Goal: Obtain resource: Obtain resource

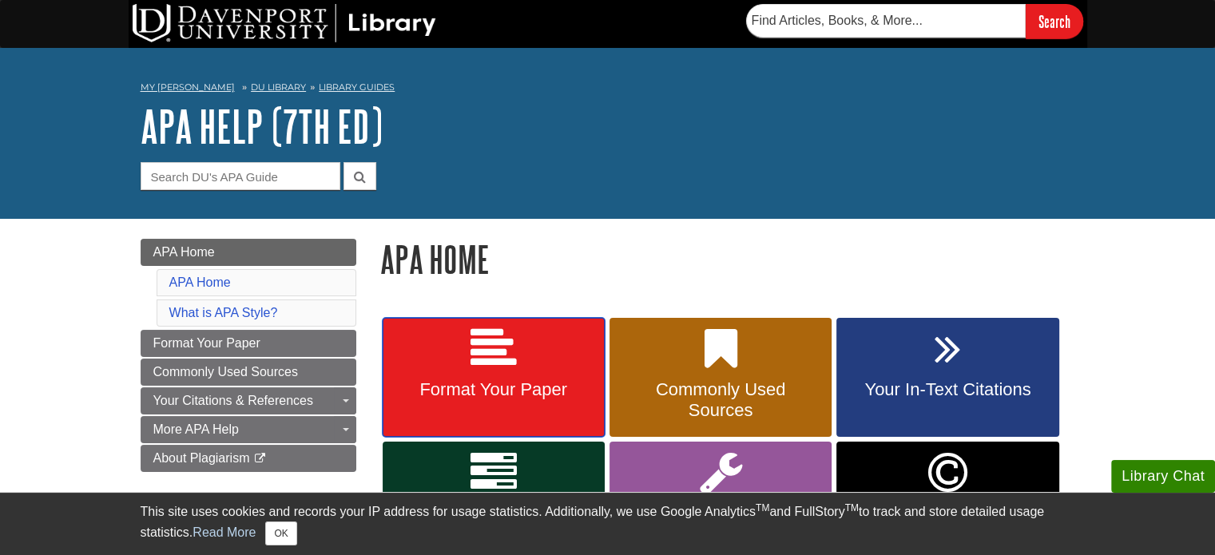
click at [499, 348] on icon at bounding box center [494, 349] width 46 height 46
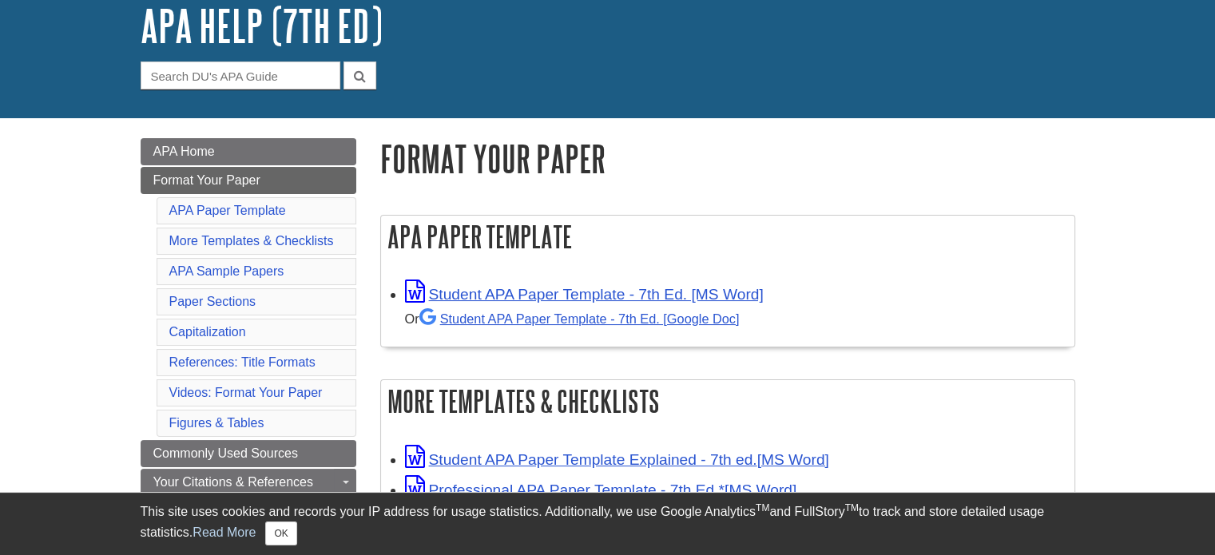
scroll to position [102, 0]
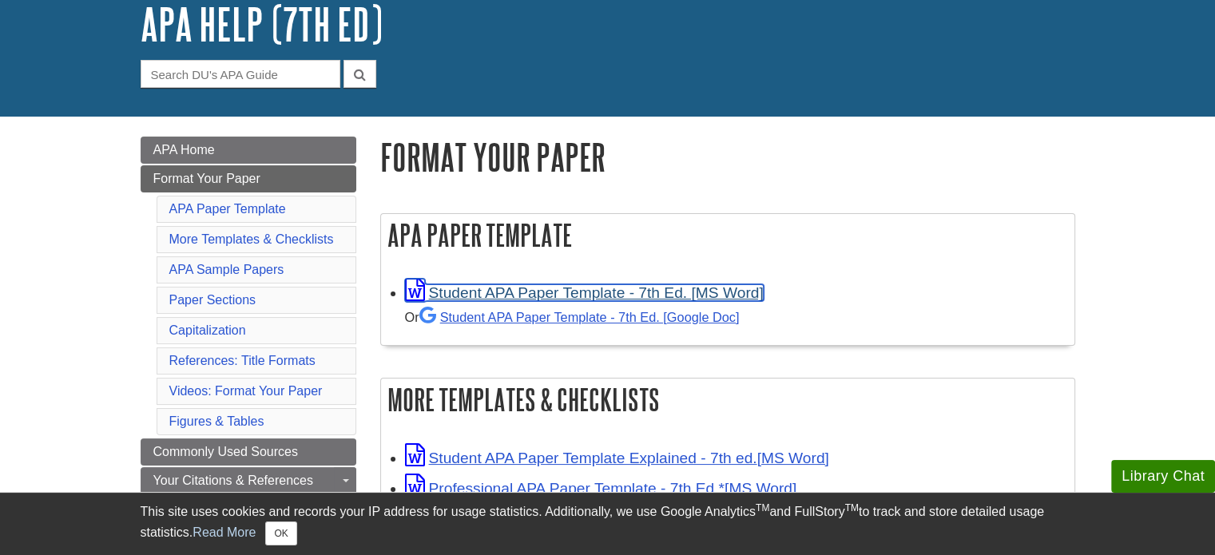
click at [535, 290] on link "Student APA Paper Template - 7th Ed. [MS Word]" at bounding box center [584, 292] width 359 height 17
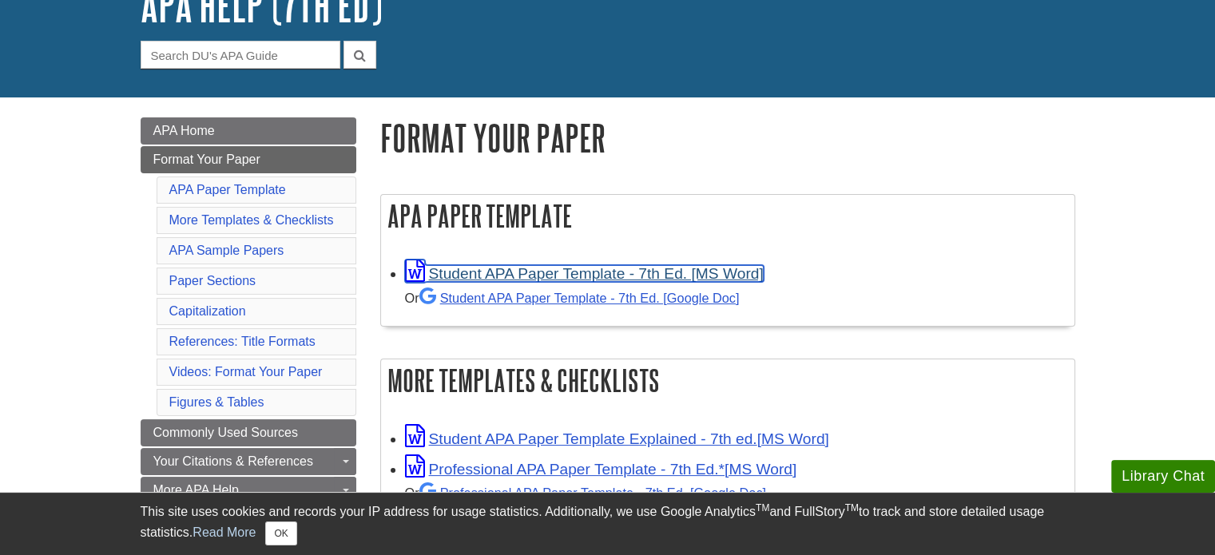
scroll to position [149, 0]
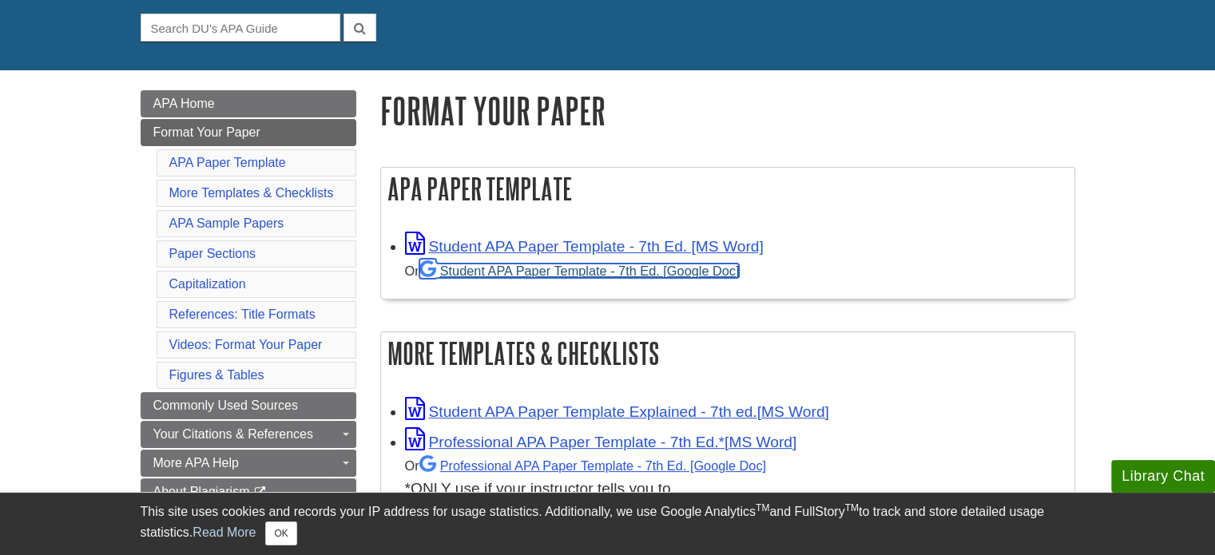
click at [644, 271] on link "Student APA Paper Template - 7th Ed. [Google Doc]" at bounding box center [579, 271] width 320 height 14
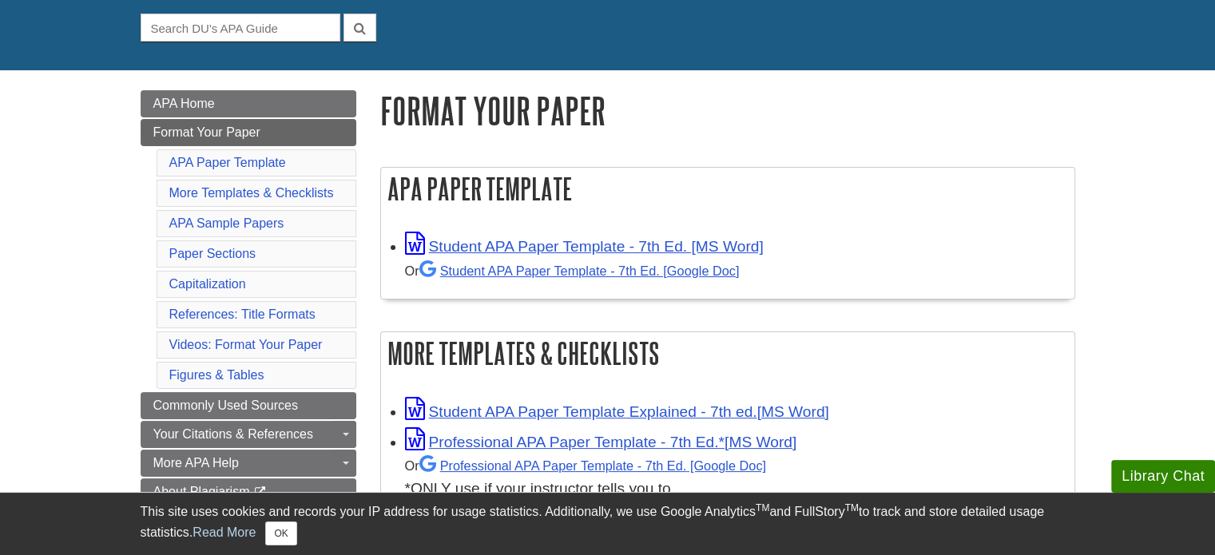
scroll to position [302, 0]
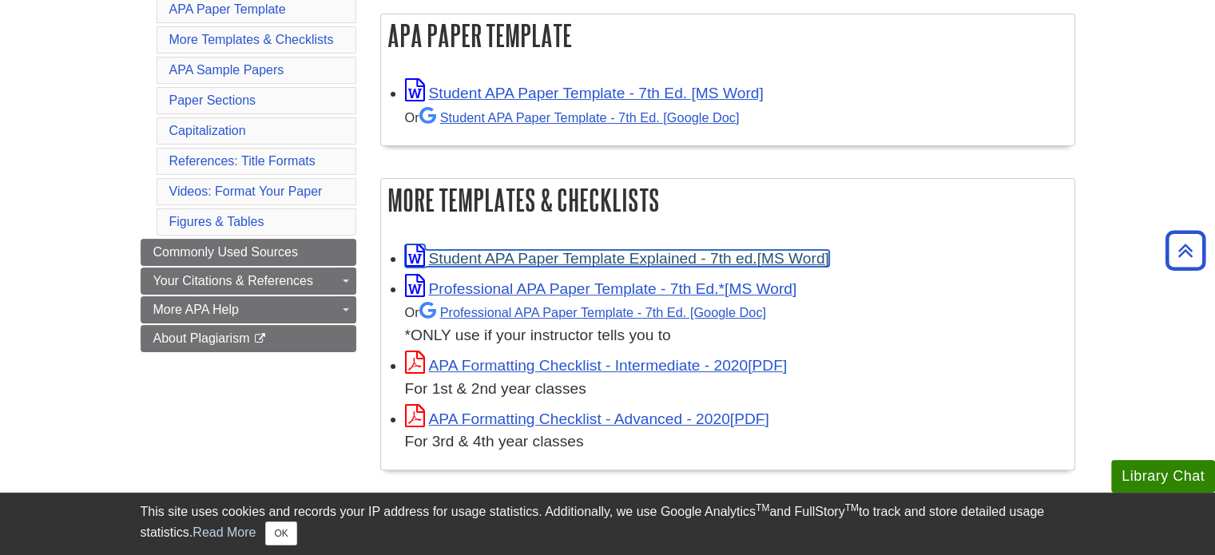
click at [570, 255] on link "Student APA Paper Template Explained - 7th ed." at bounding box center [617, 258] width 424 height 17
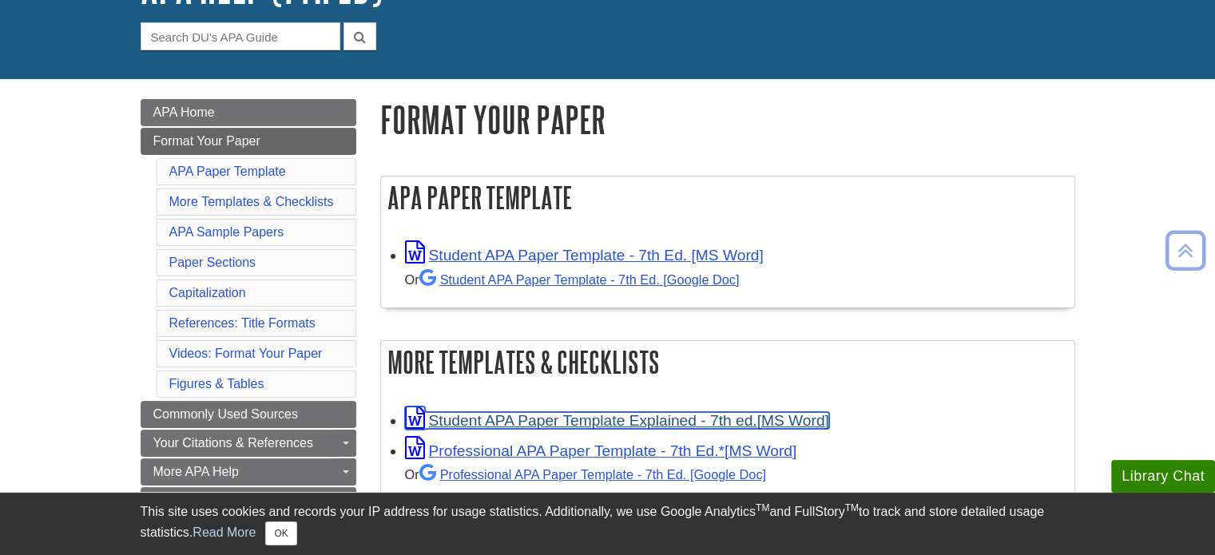
scroll to position [139, 0]
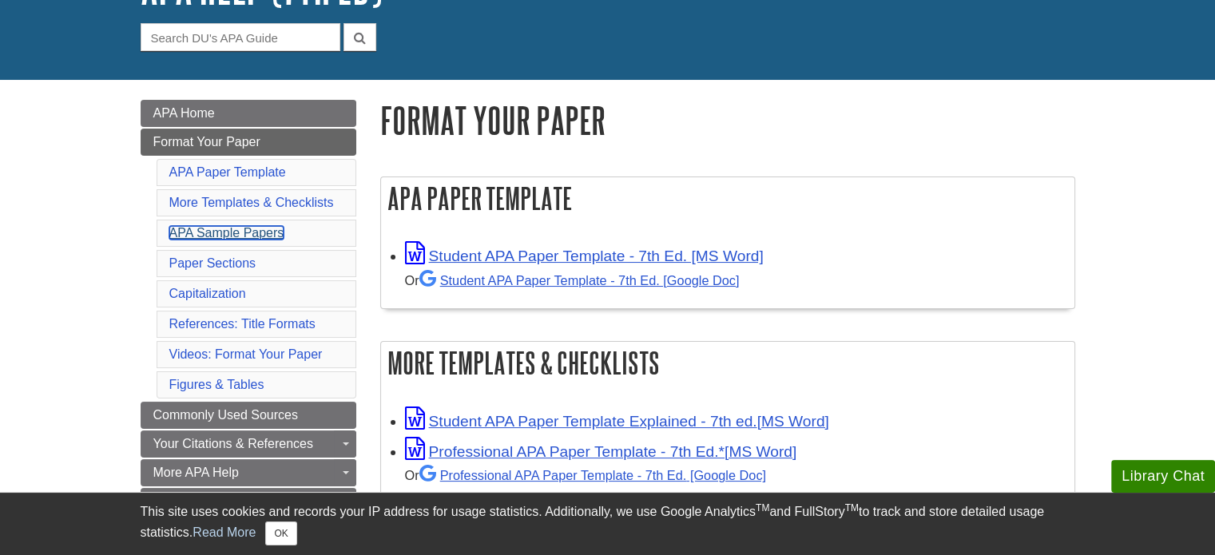
click at [256, 235] on link "APA Sample Papers" at bounding box center [226, 233] width 115 height 14
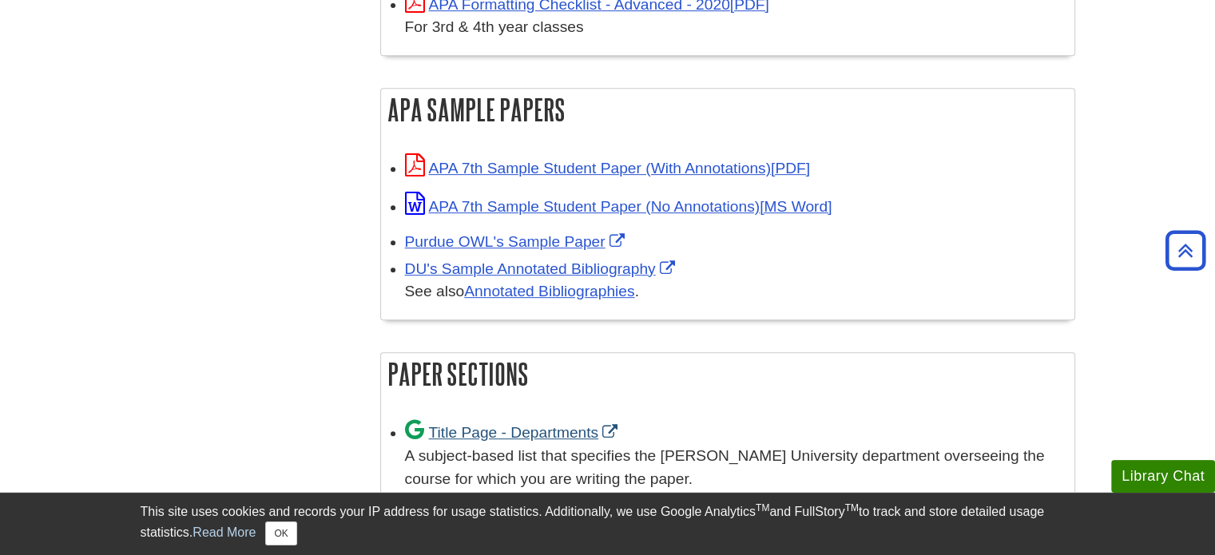
scroll to position [714, 0]
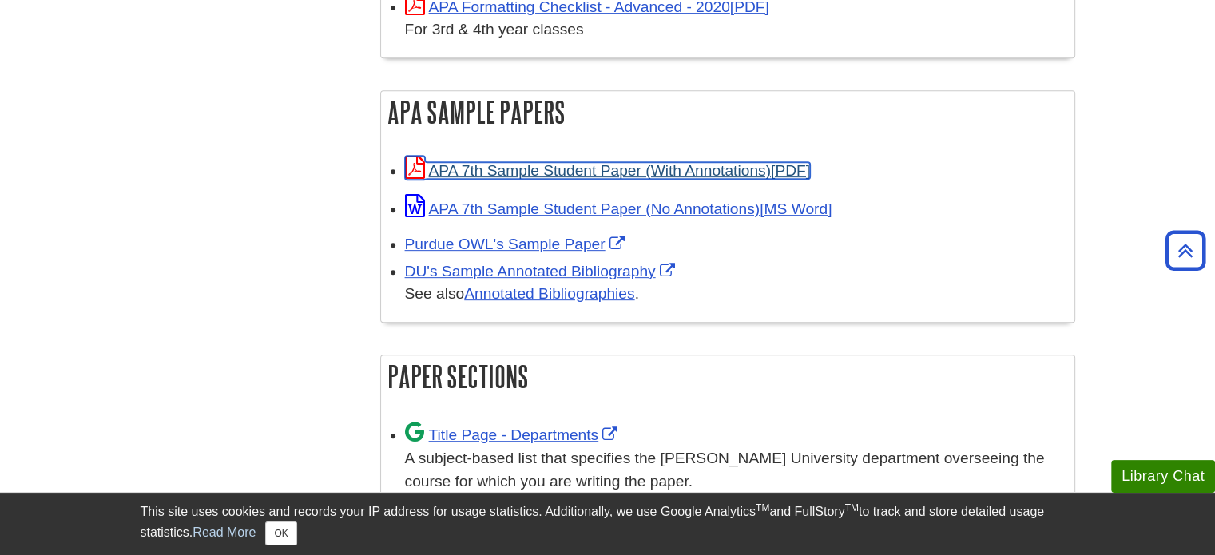
click at [621, 177] on link "APA 7th Sample Student Paper (With Annotations)" at bounding box center [607, 170] width 405 height 17
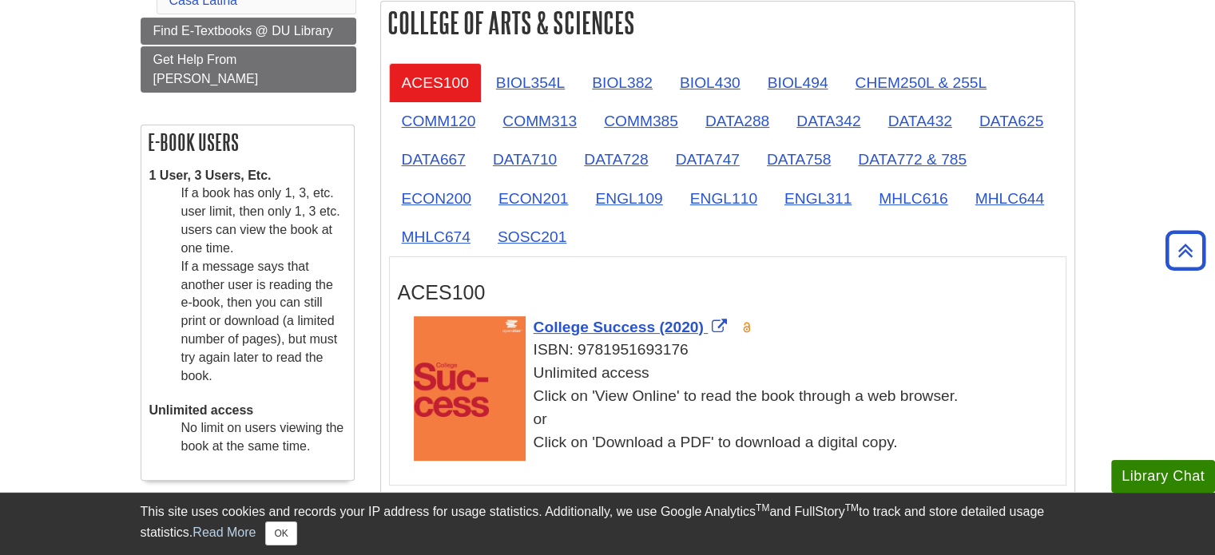
scroll to position [421, 0]
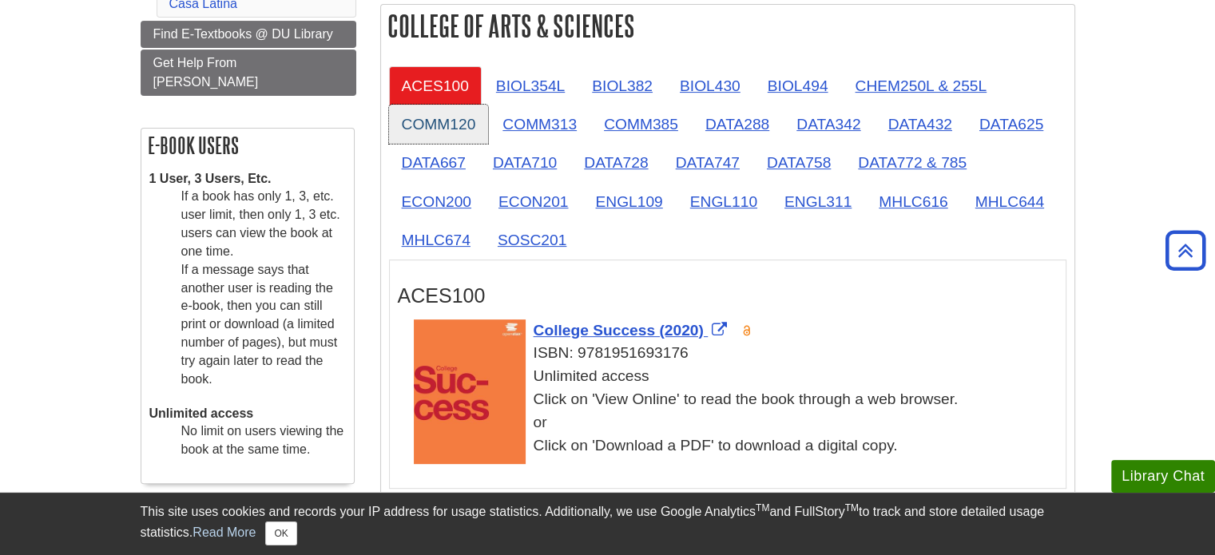
click at [465, 130] on link "COMM120" at bounding box center [439, 124] width 100 height 39
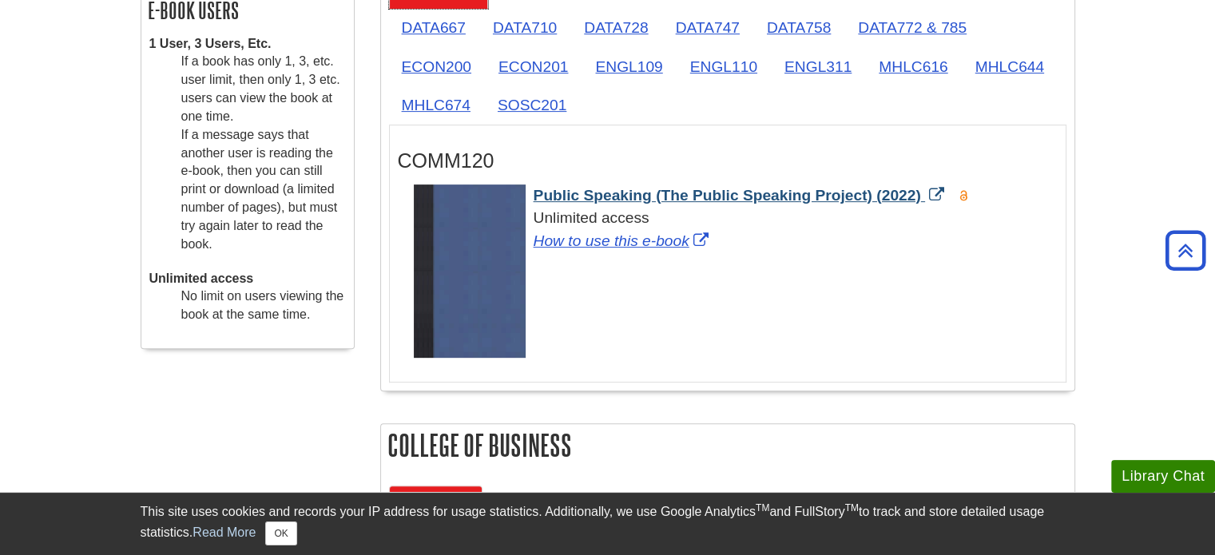
scroll to position [568, 0]
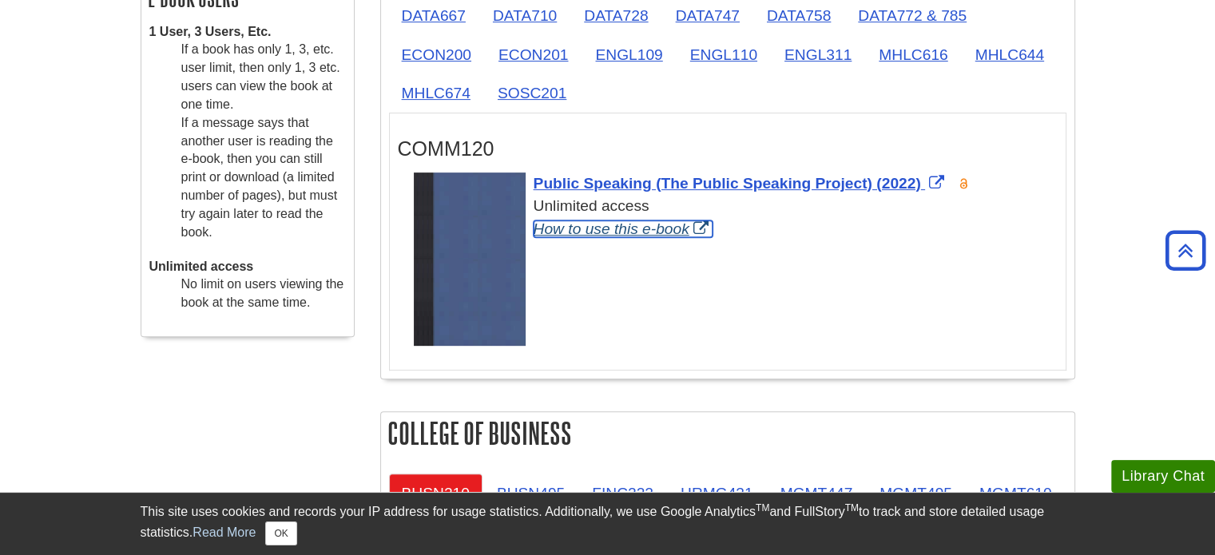
click at [669, 230] on link "How to use this e-book" at bounding box center [623, 228] width 179 height 17
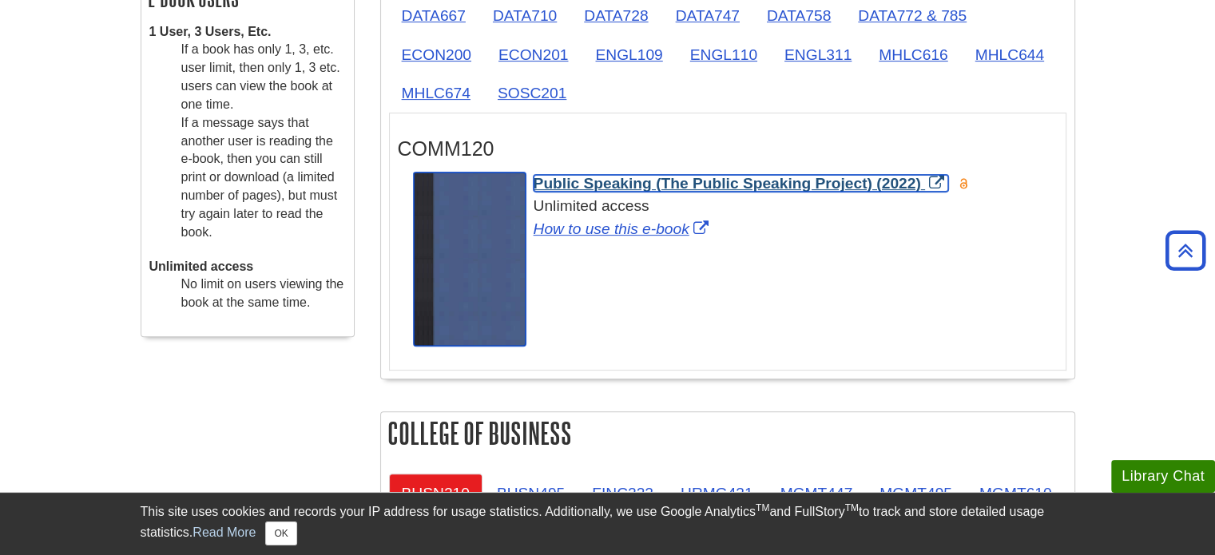
click at [702, 181] on span "Public Speaking (The Public Speaking Project) (2022)" at bounding box center [727, 183] width 387 height 17
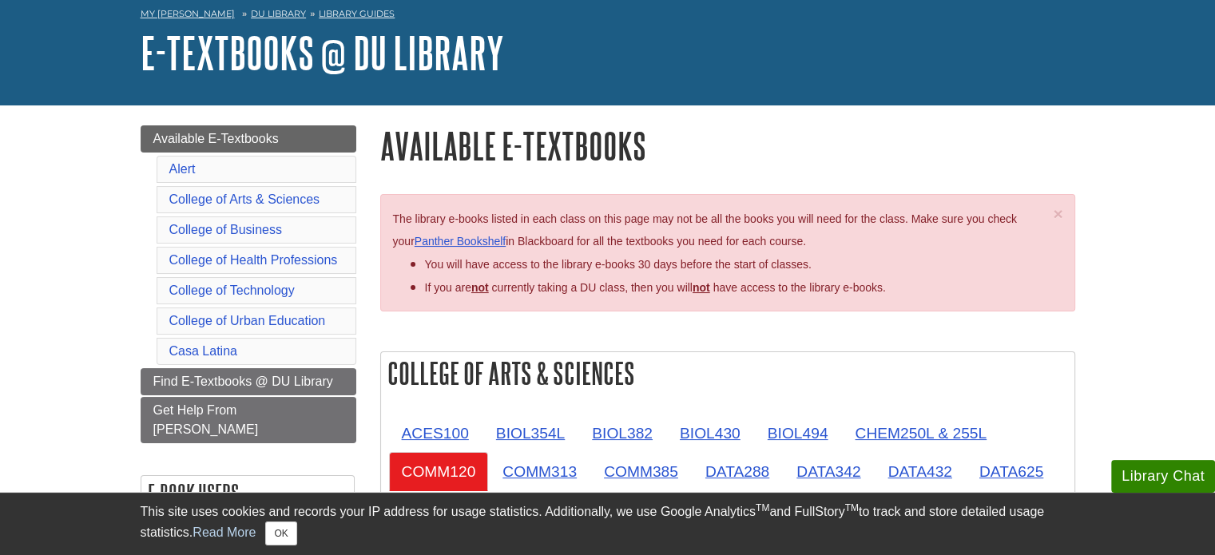
scroll to position [74, 0]
